Goal: Information Seeking & Learning: Compare options

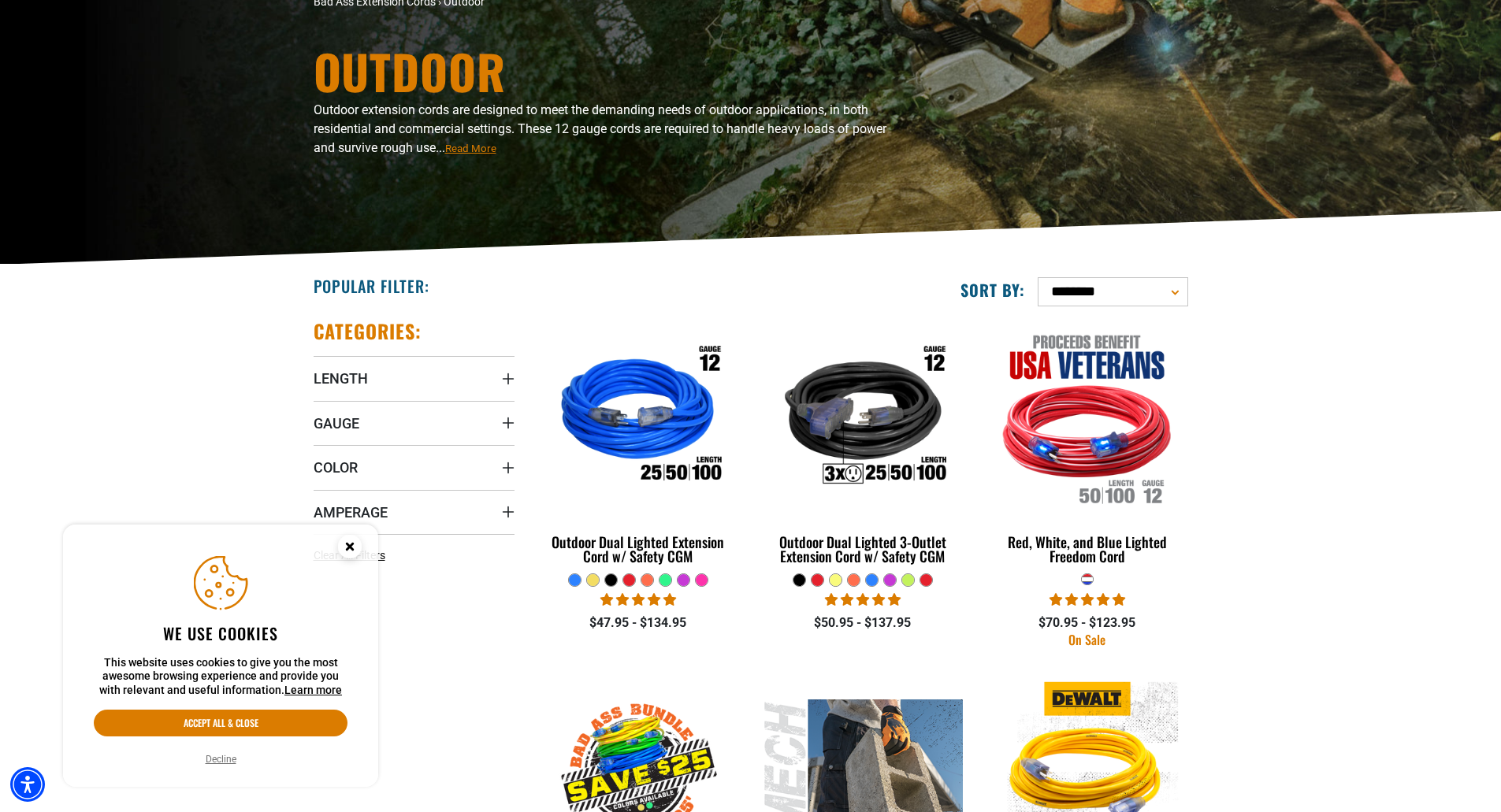
scroll to position [157, 0]
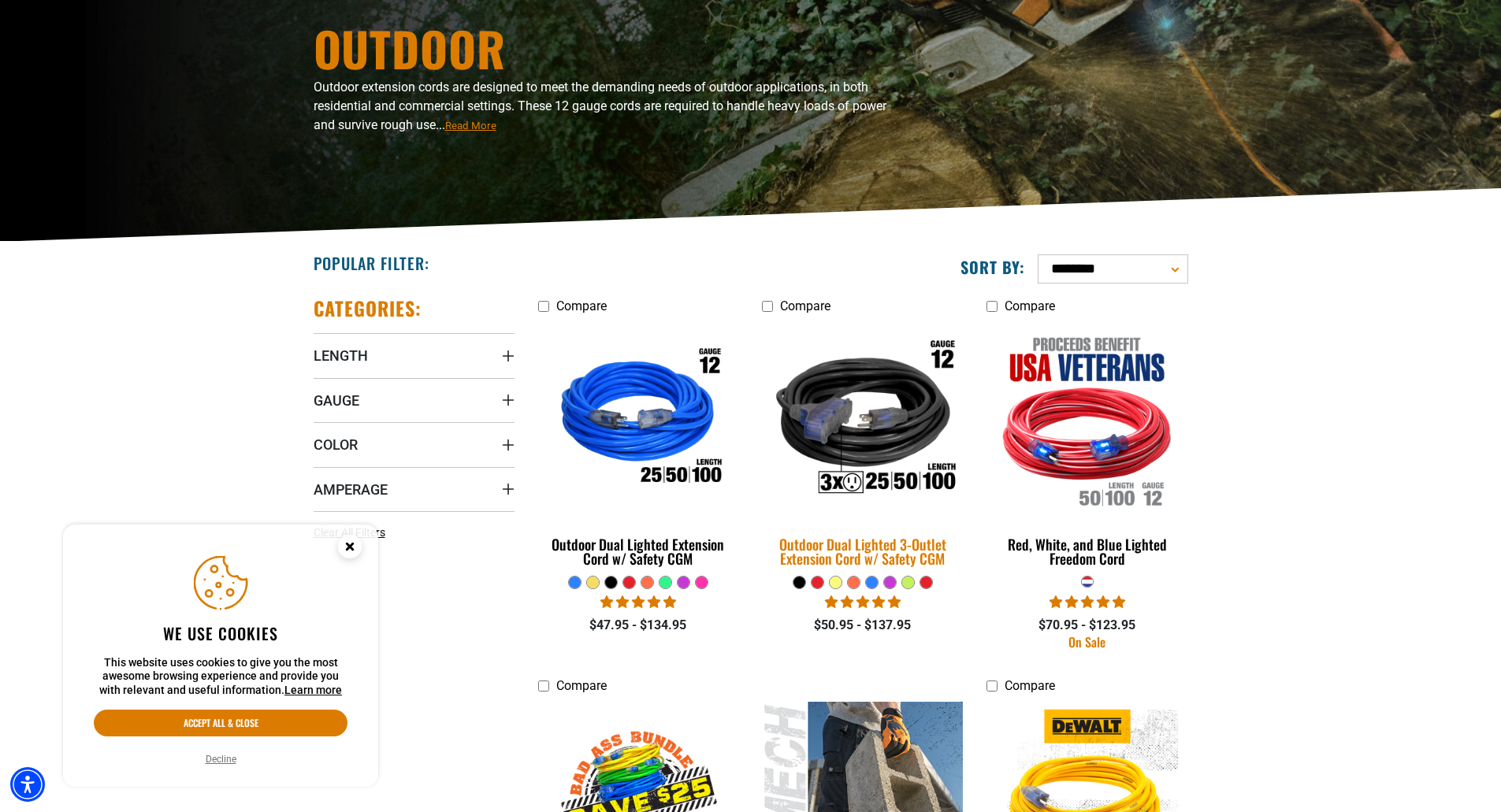
click at [897, 552] on div "Outdoor Dual Lighted 3-Outlet Extension Cord w/ Safety CGM" at bounding box center [863, 552] width 201 height 28
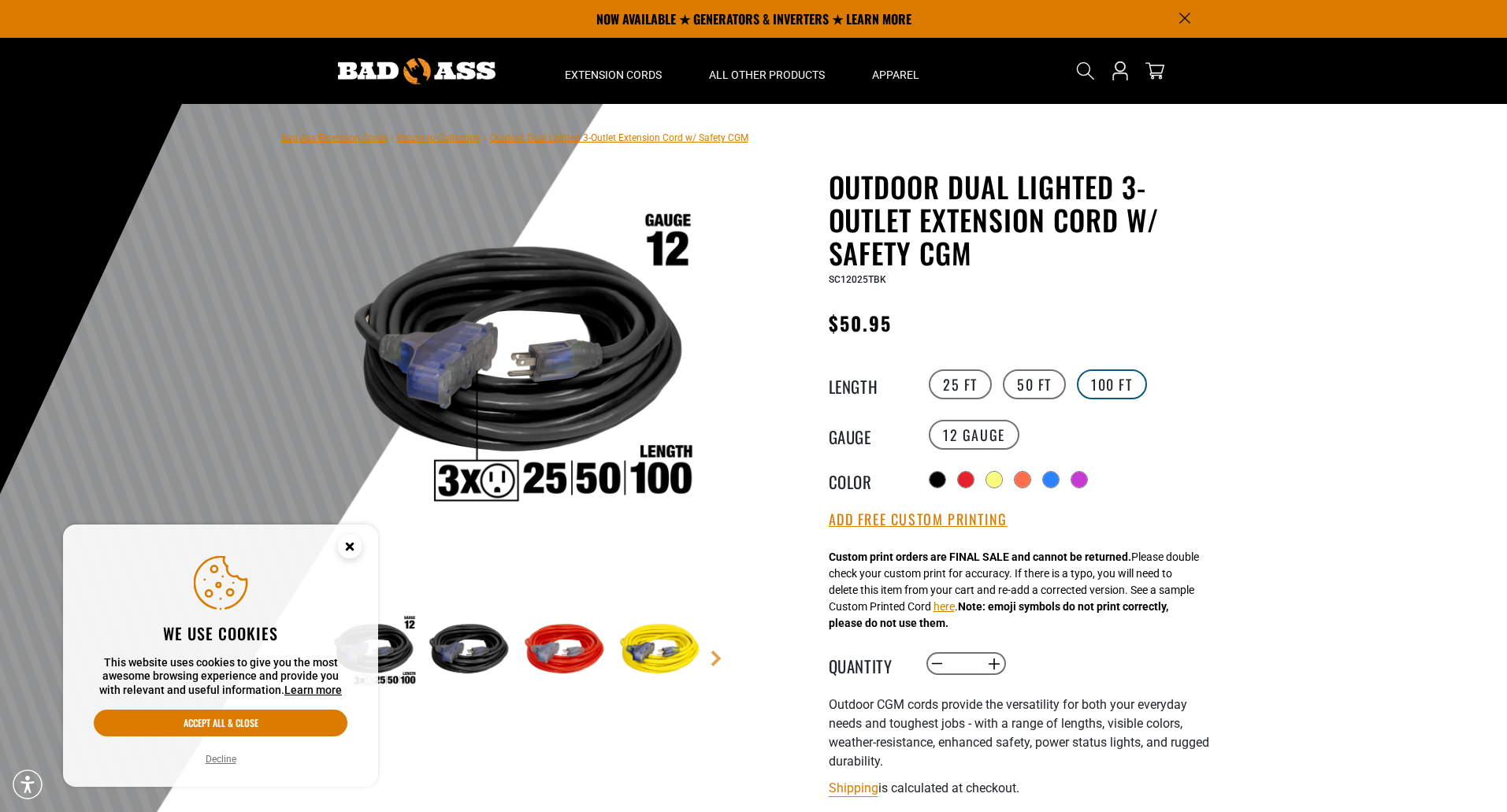
click at [1099, 386] on label "100 FT" at bounding box center [1112, 384] width 70 height 30
click at [1113, 380] on label "100 FT" at bounding box center [1112, 384] width 70 height 30
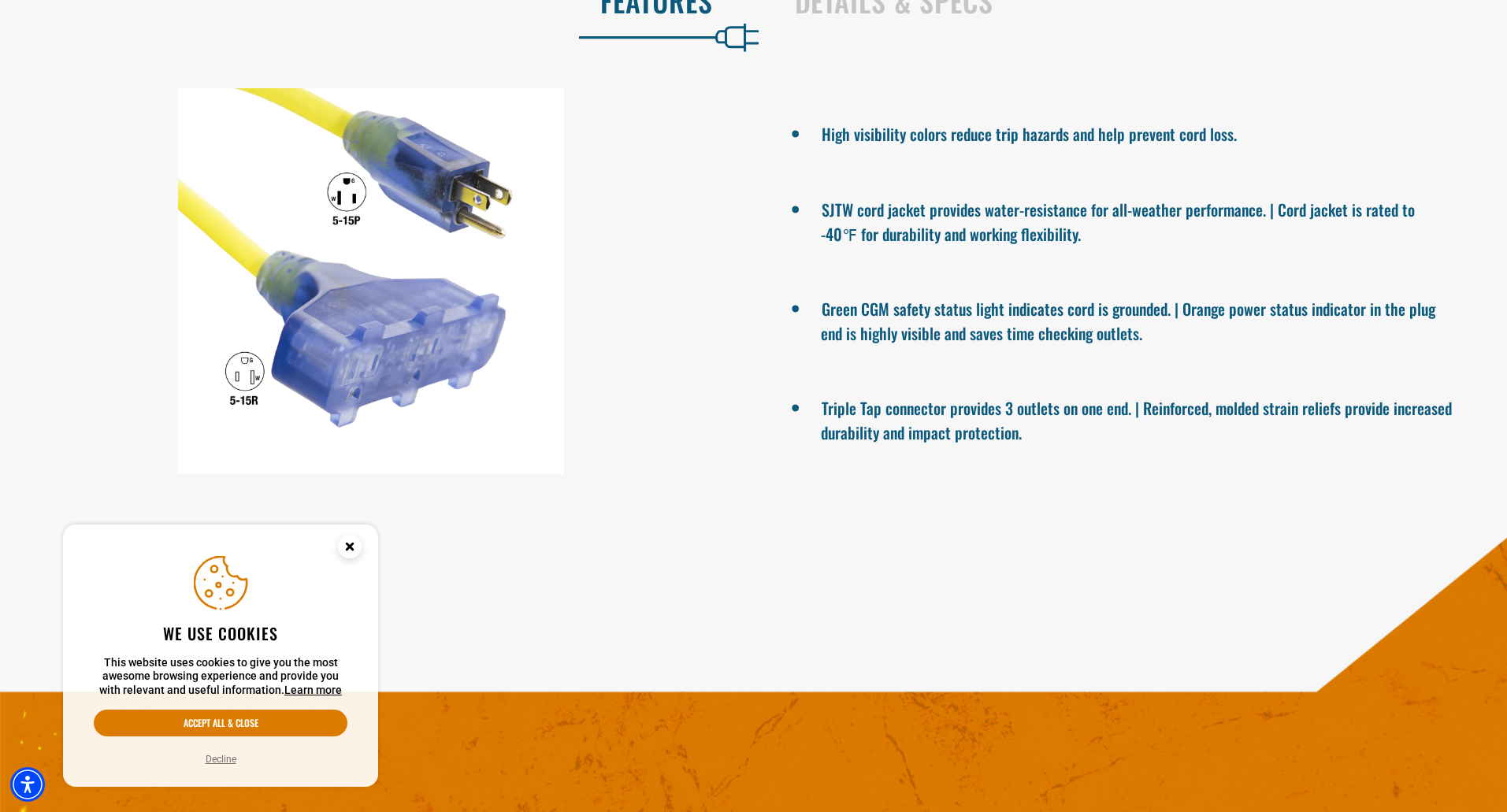
scroll to position [1181, 0]
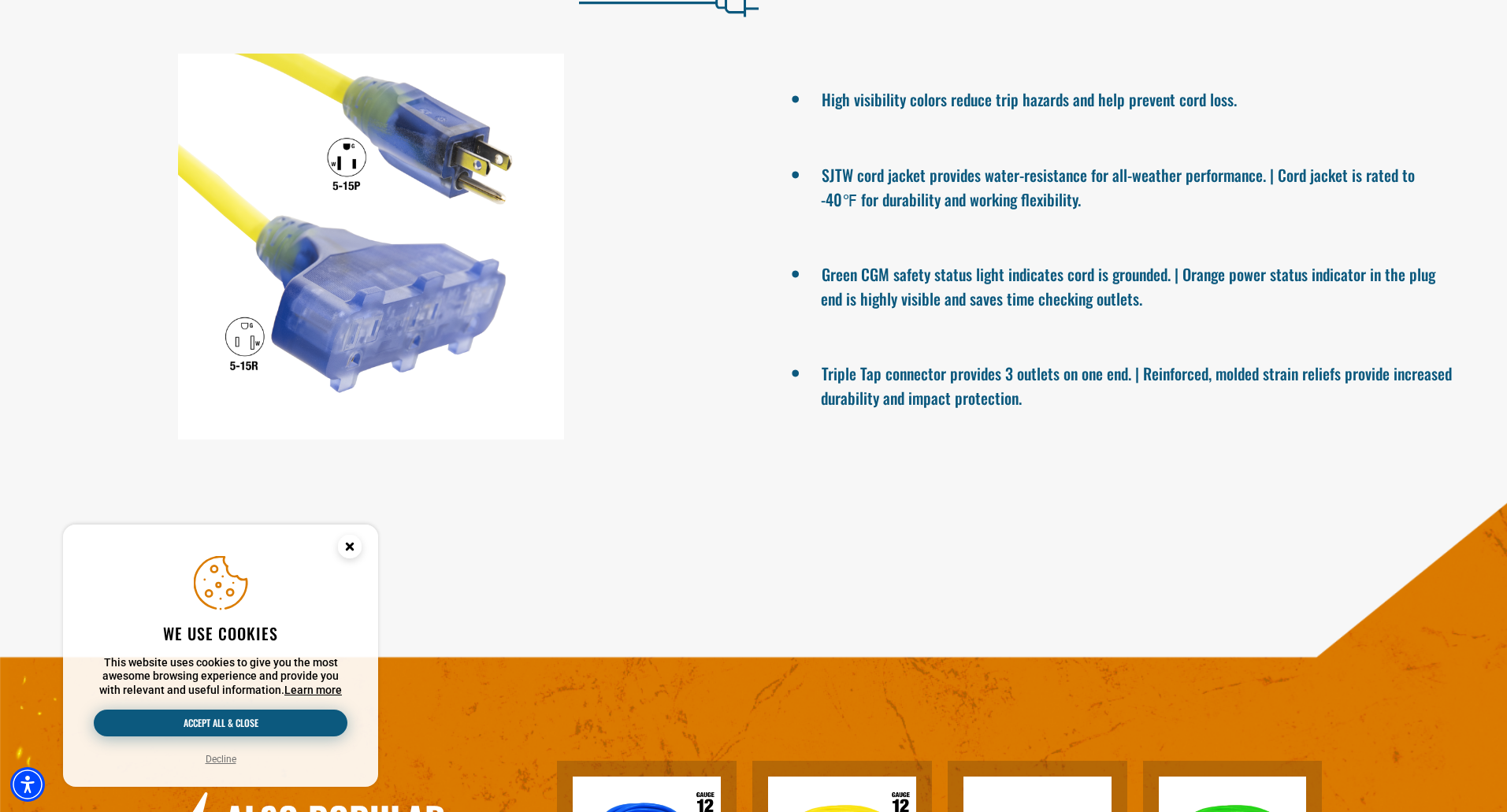
click at [194, 722] on button "Accept all & close" at bounding box center [220, 723] width 254 height 27
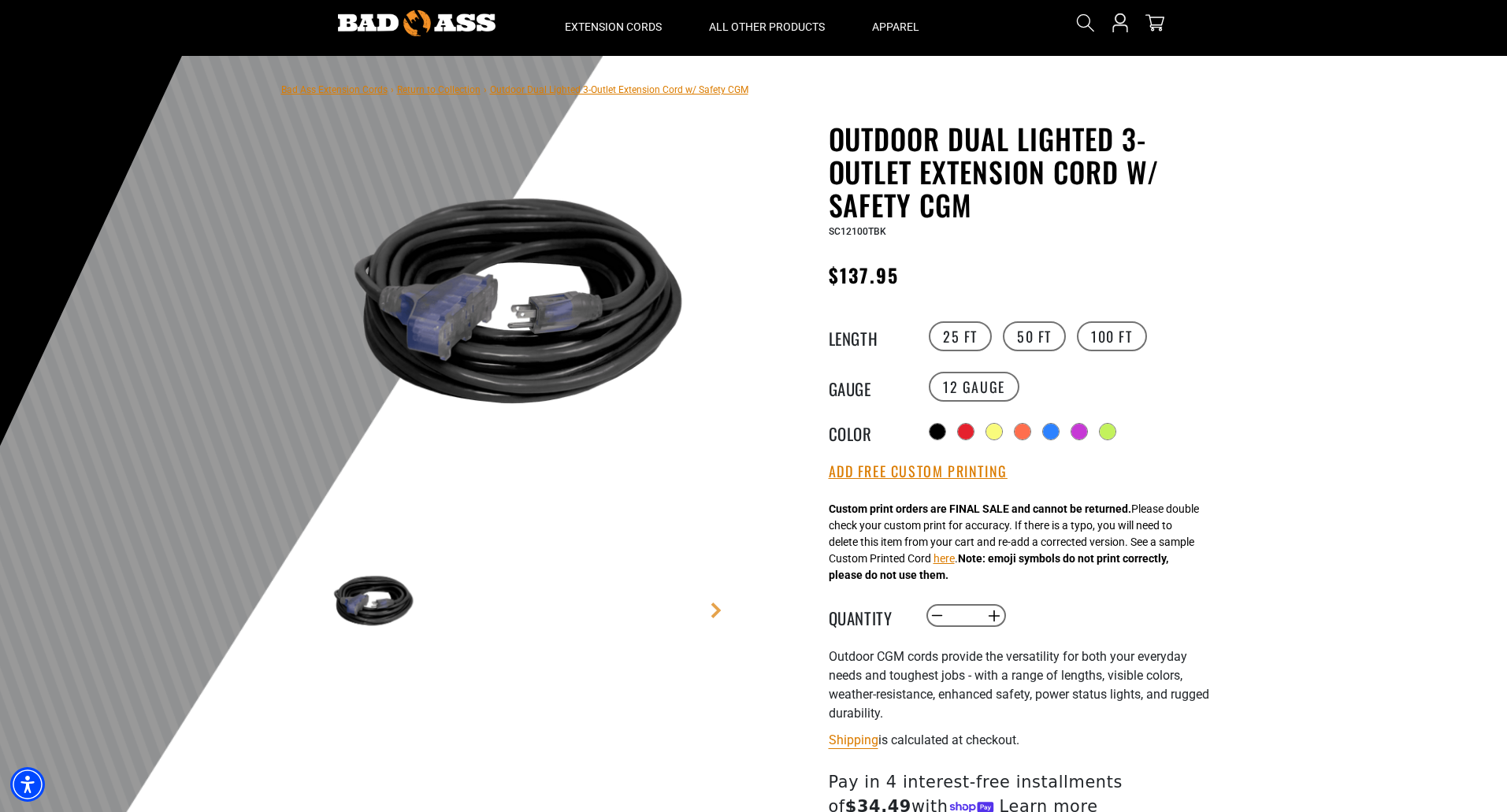
scroll to position [0, 0]
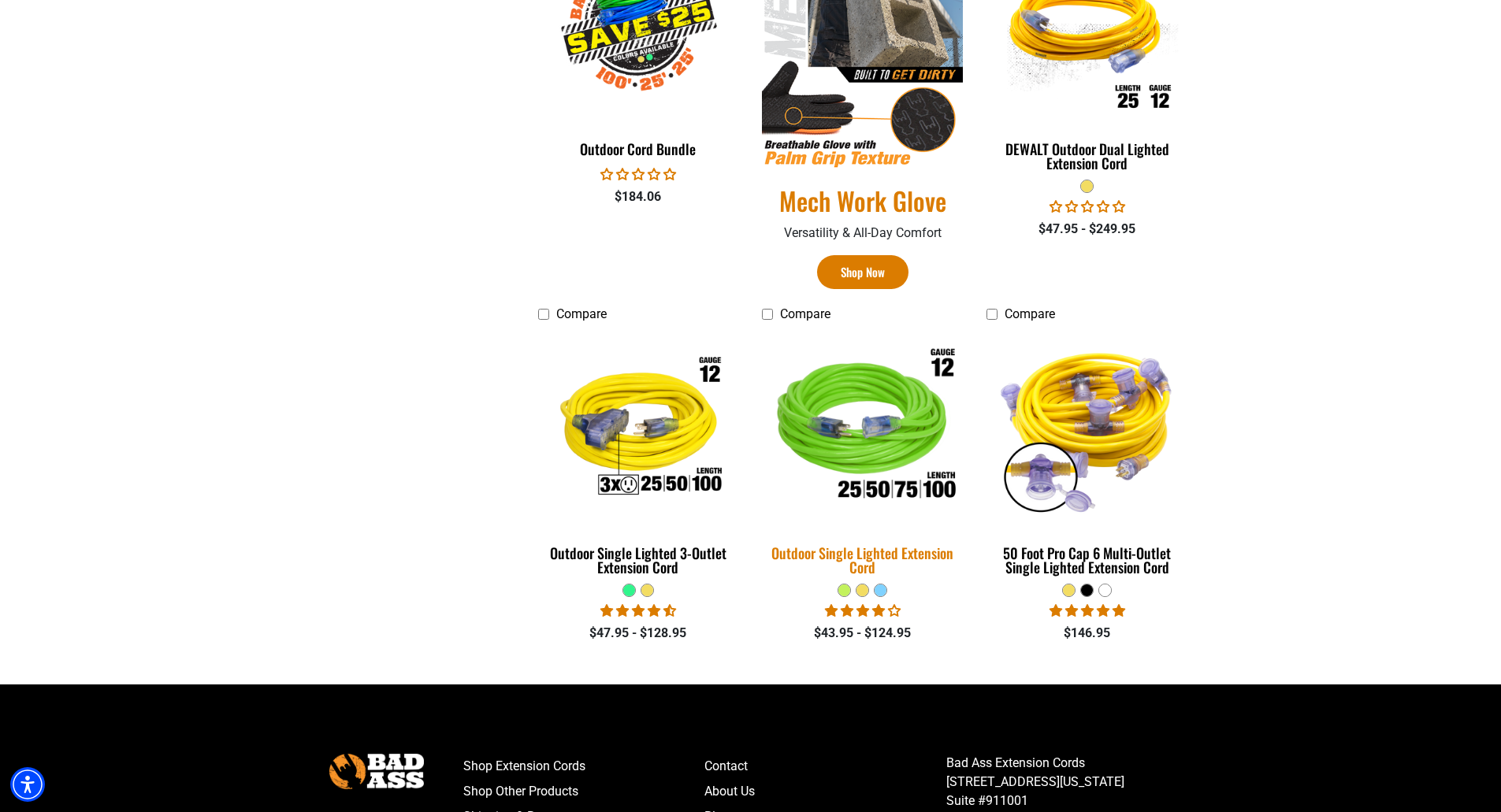
scroll to position [1024, 0]
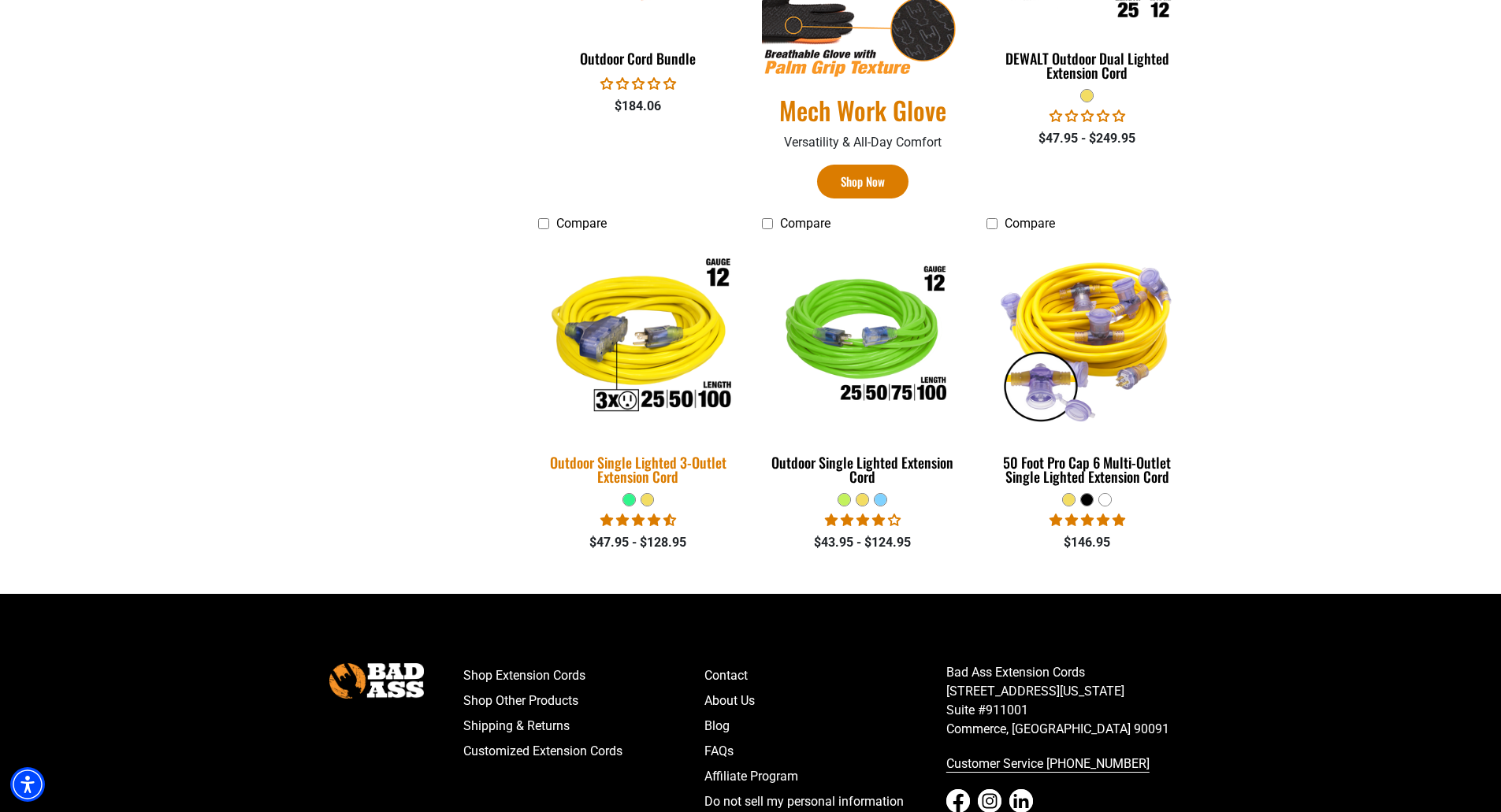
click at [673, 463] on div "Outdoor Single Lighted 3-Outlet Extension Cord" at bounding box center [639, 470] width 201 height 28
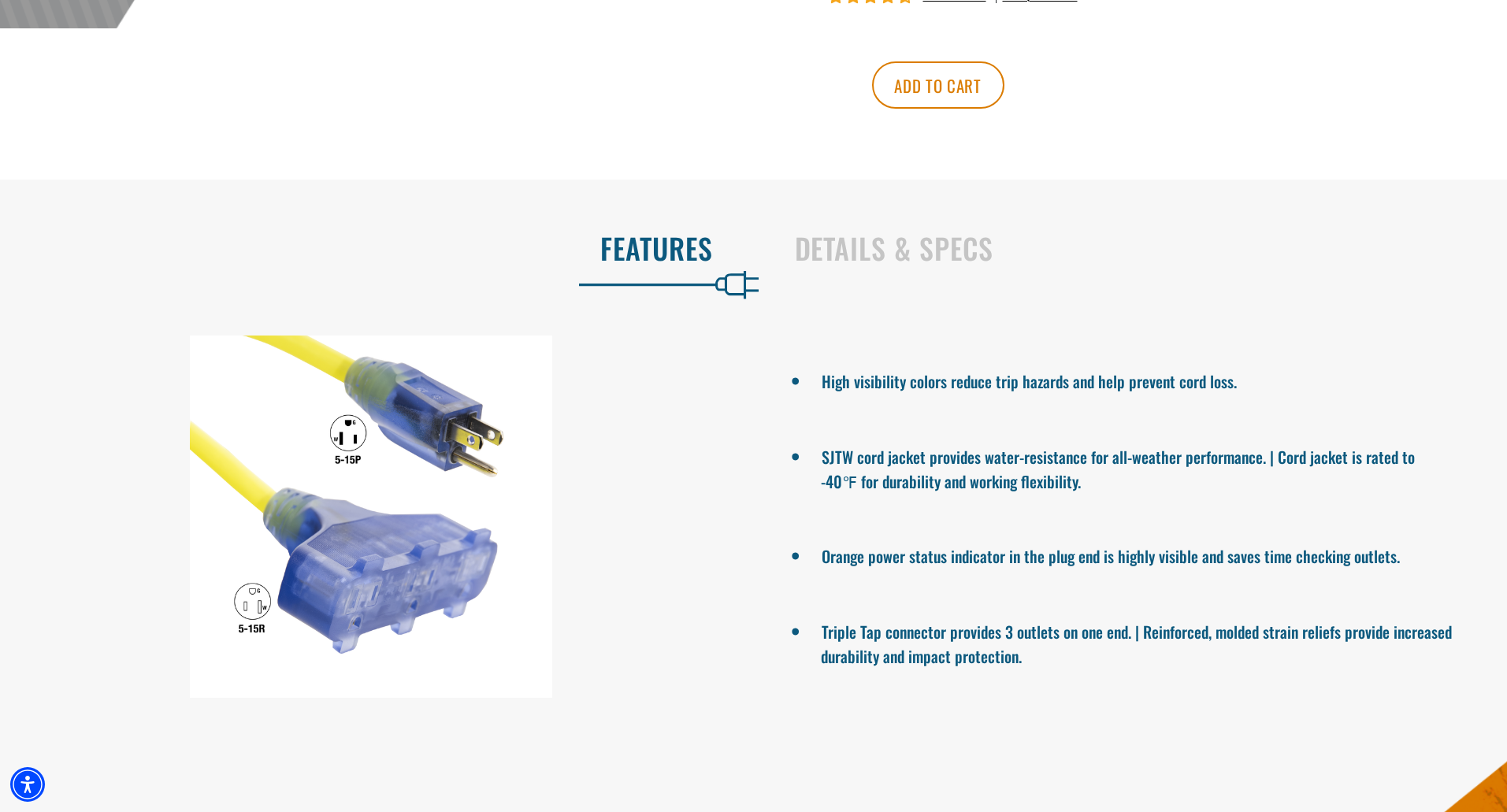
scroll to position [866, 0]
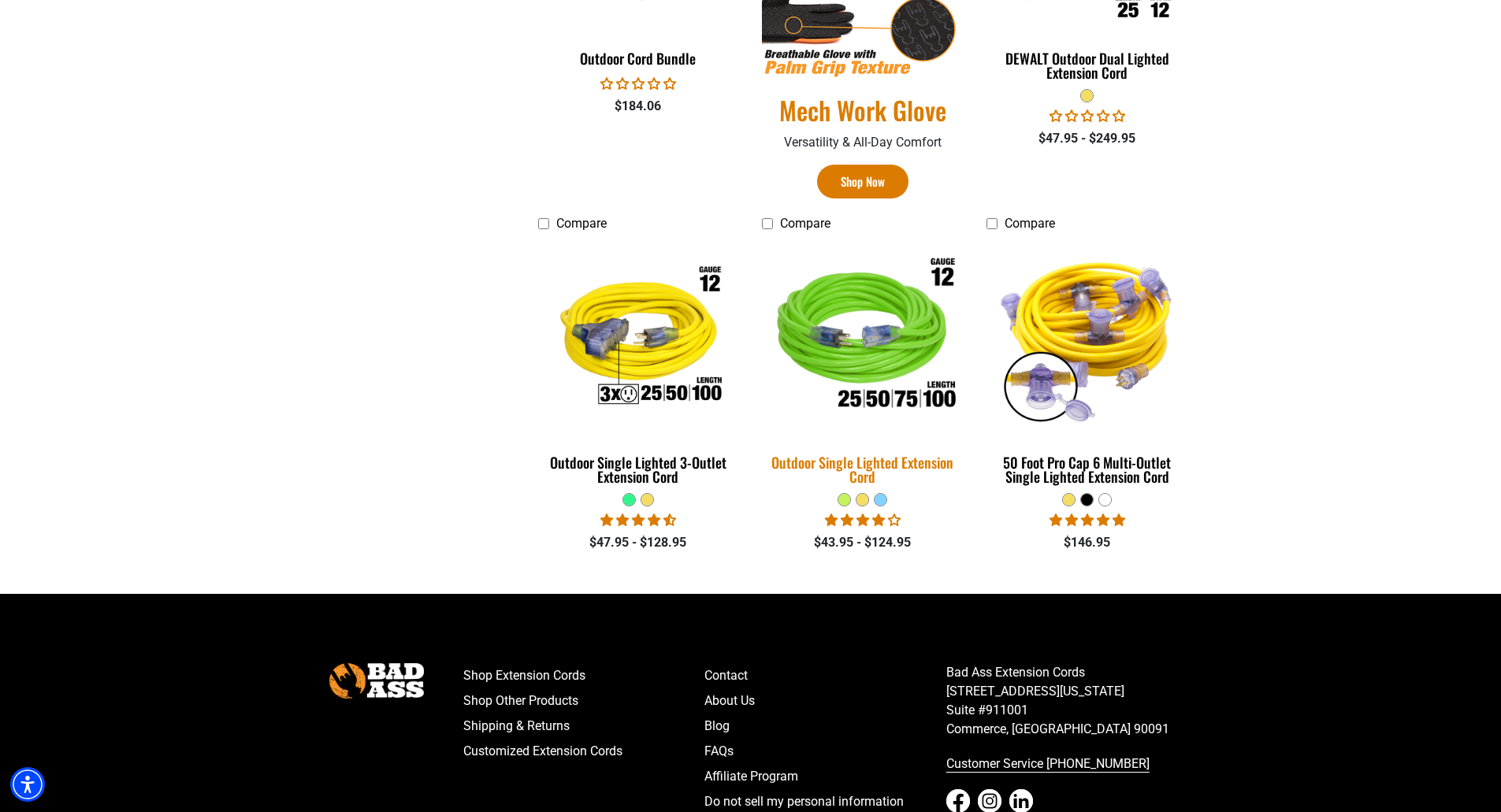
click at [865, 465] on div "Outdoor Single Lighted Extension Cord" at bounding box center [863, 470] width 201 height 28
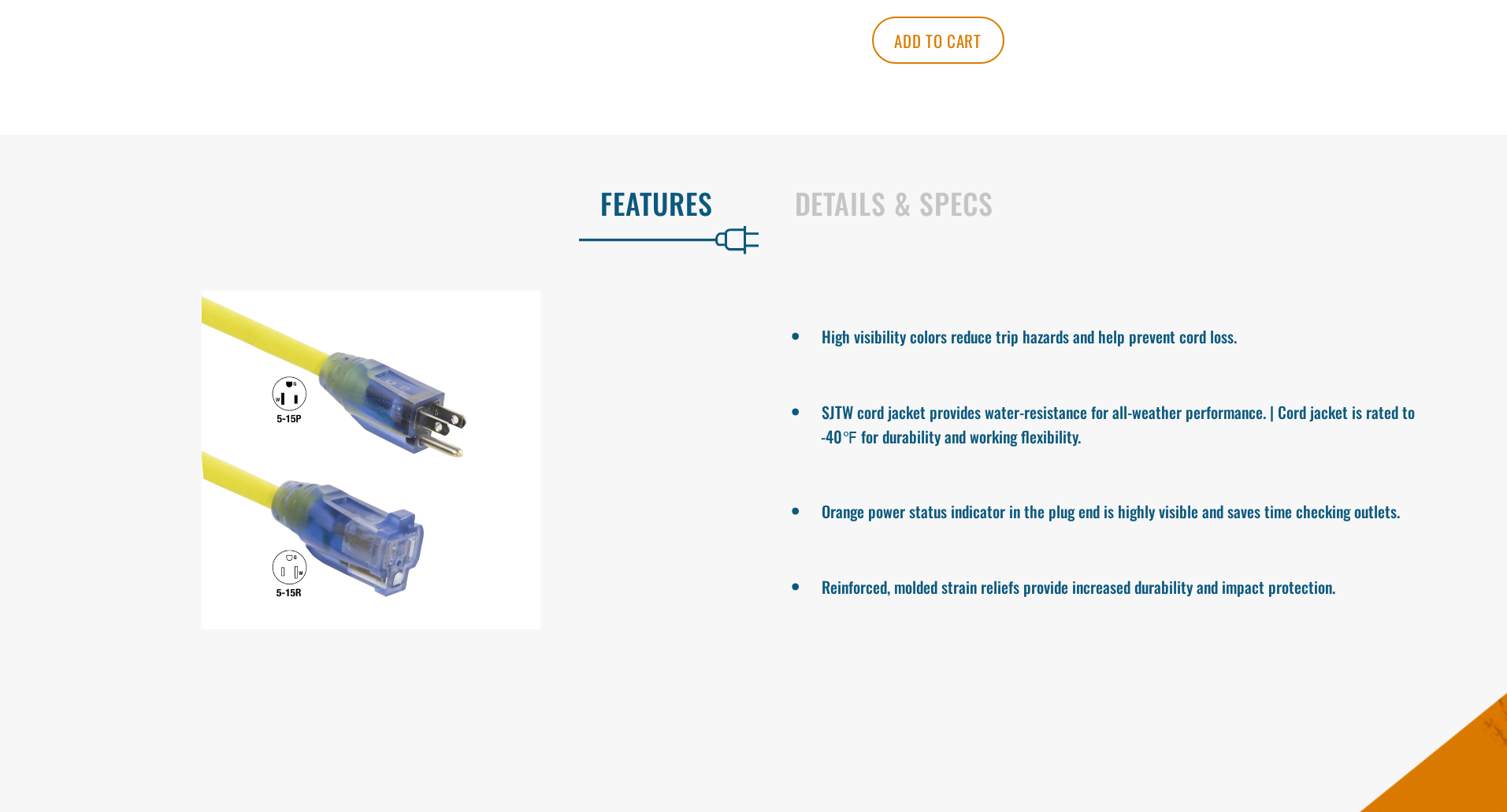
scroll to position [945, 0]
